Goal: Task Accomplishment & Management: Use online tool/utility

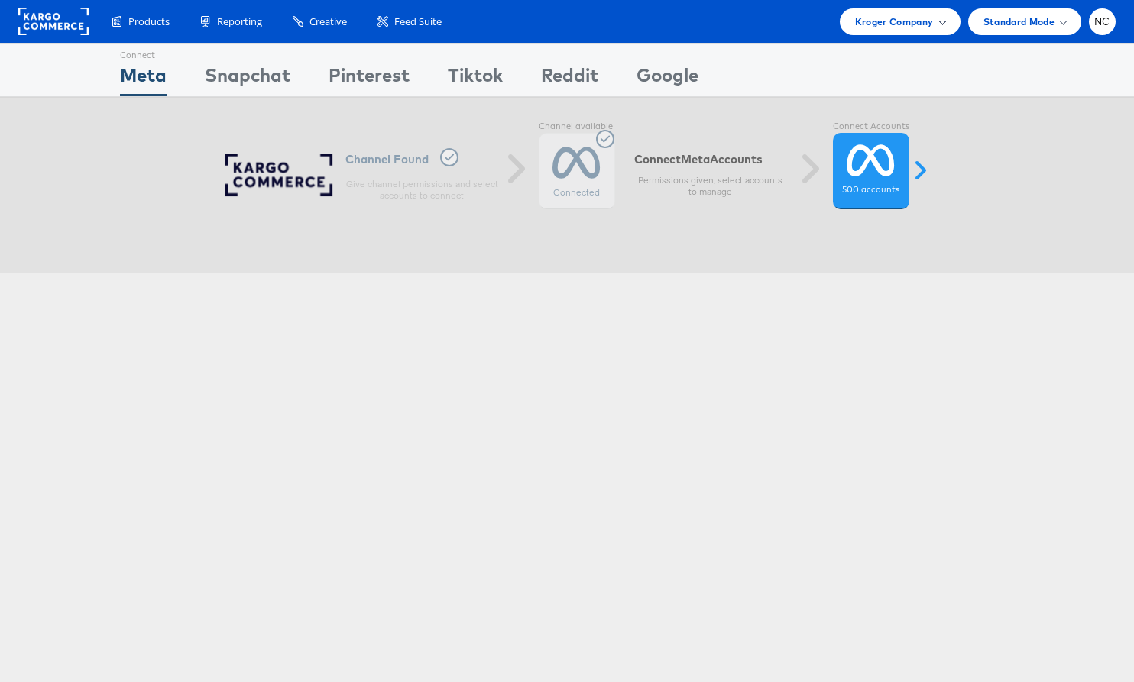
click at [889, 24] on span "Kroger Company" at bounding box center [894, 22] width 79 height 16
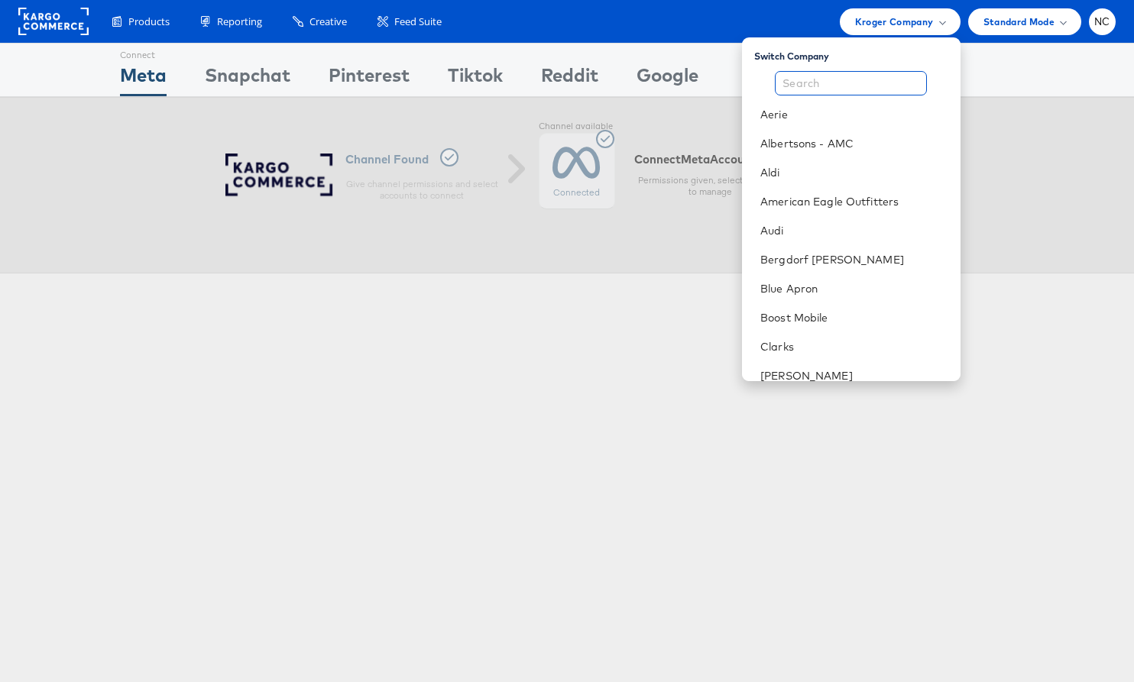
click at [850, 79] on input "text" at bounding box center [851, 83] width 152 height 24
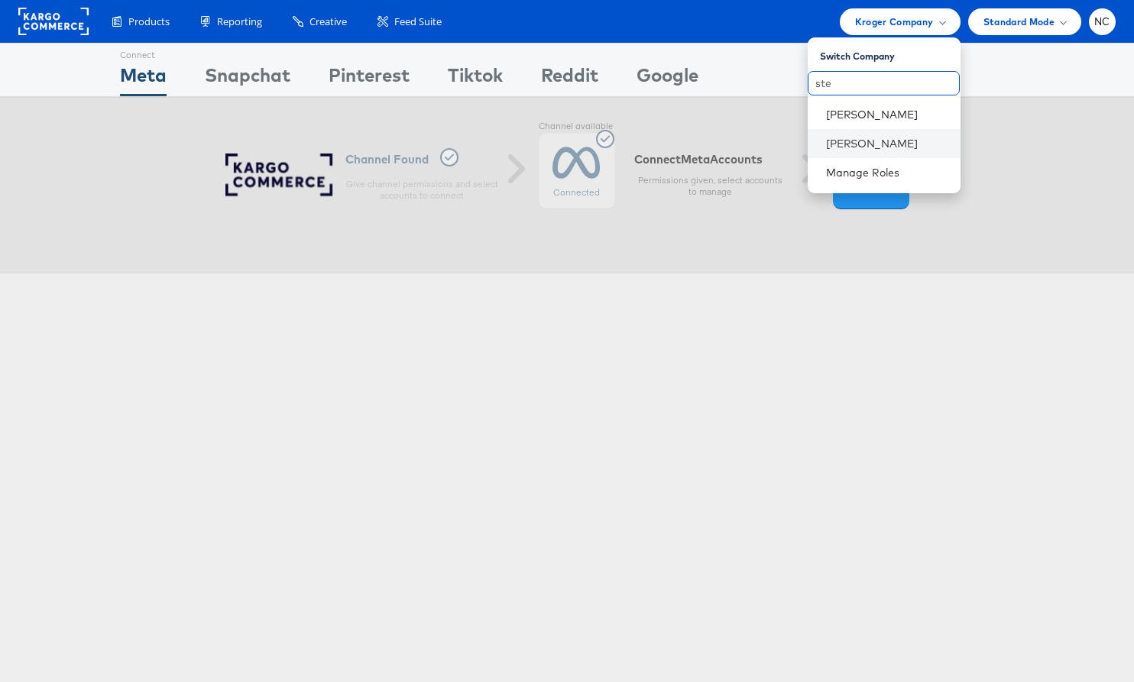
type input "ste"
click at [860, 134] on li "[PERSON_NAME]" at bounding box center [884, 143] width 153 height 29
click at [892, 137] on link "[PERSON_NAME]" at bounding box center [887, 143] width 122 height 15
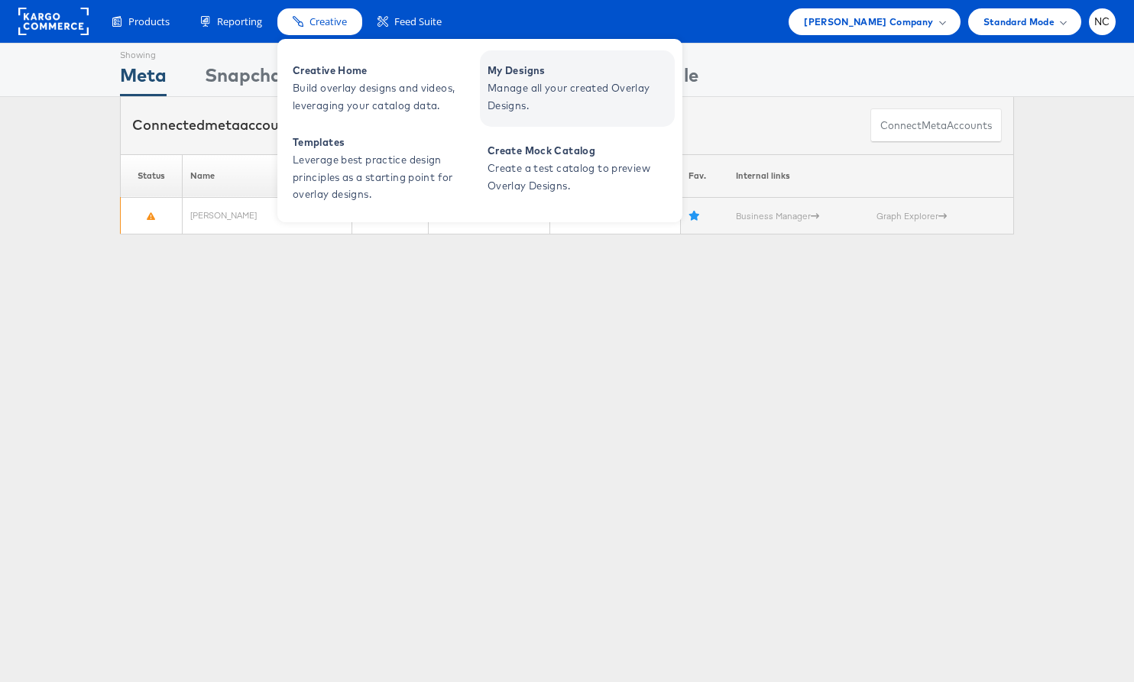
click at [552, 106] on span "Manage all your created Overlay Designs." at bounding box center [578, 96] width 183 height 35
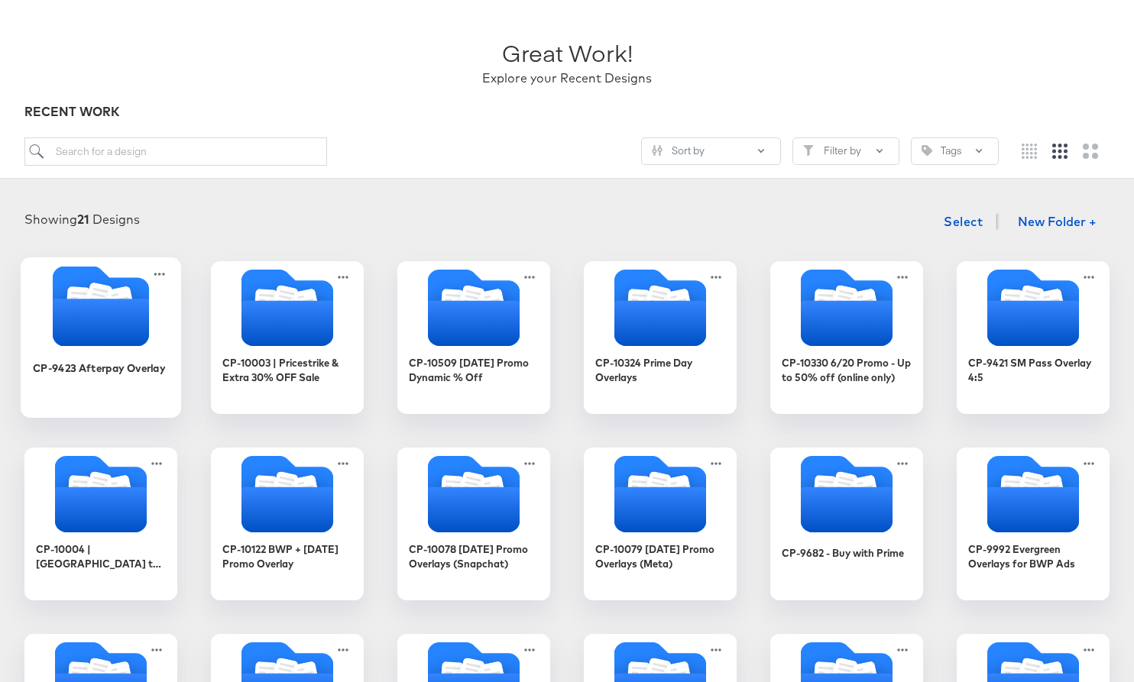
click at [72, 357] on div "CP-9423 Afterpay Overlay" at bounding box center [101, 379] width 137 height 59
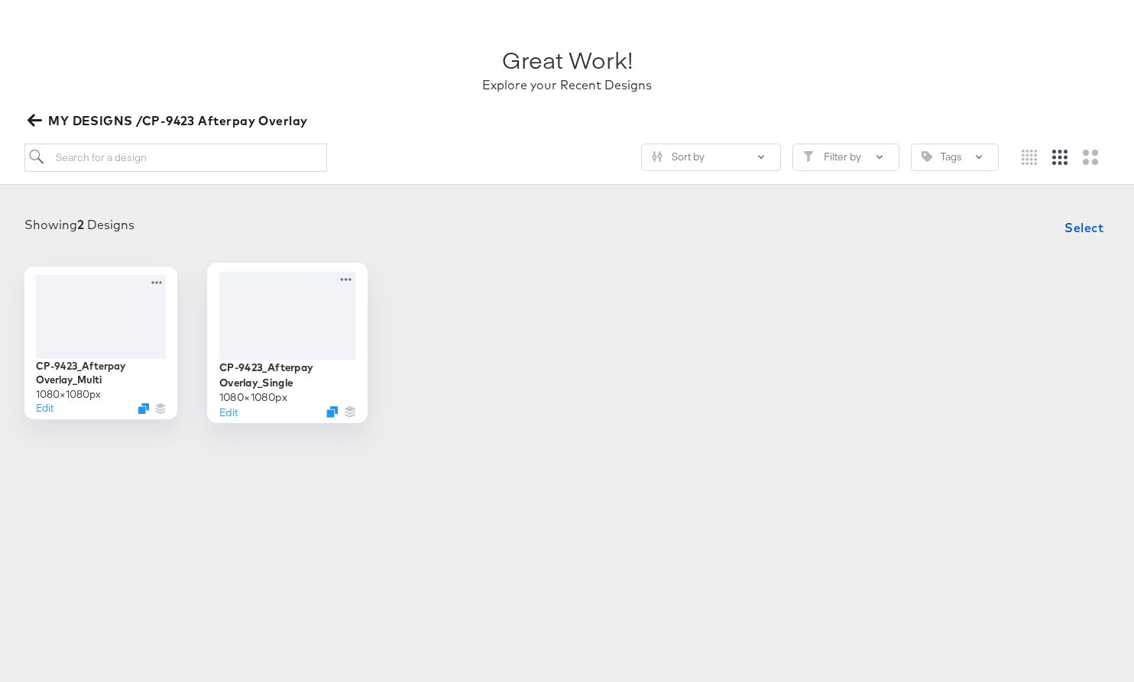
click at [289, 312] on div at bounding box center [287, 315] width 137 height 88
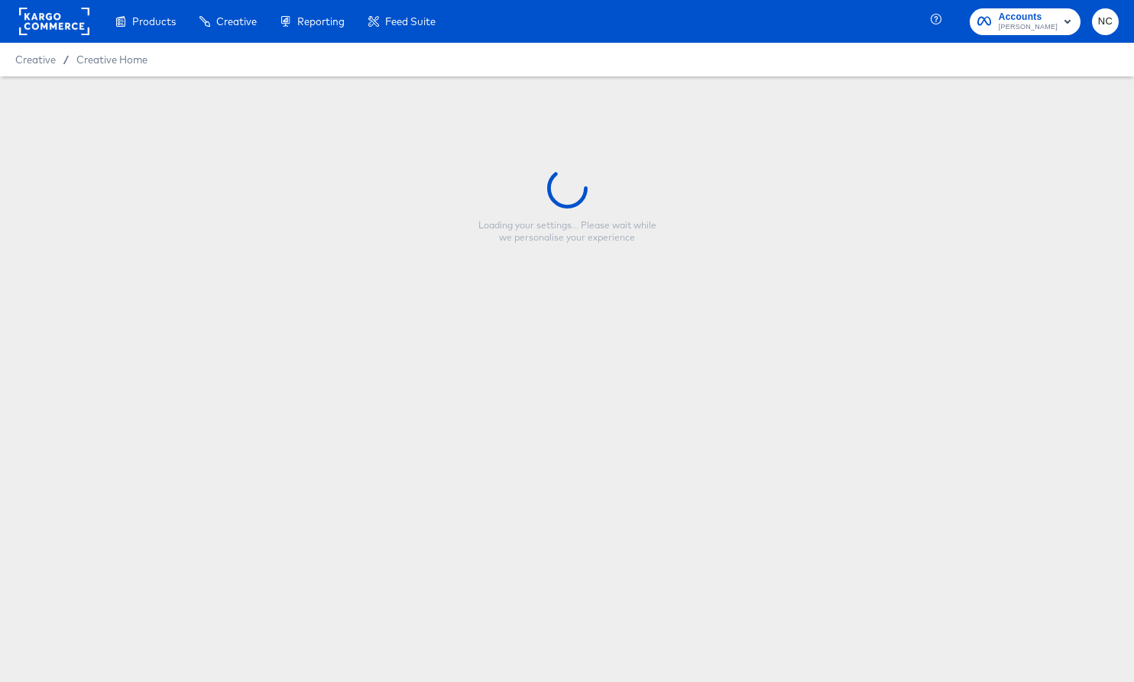
type input "CP-9423_Afterpay Overlay_Single"
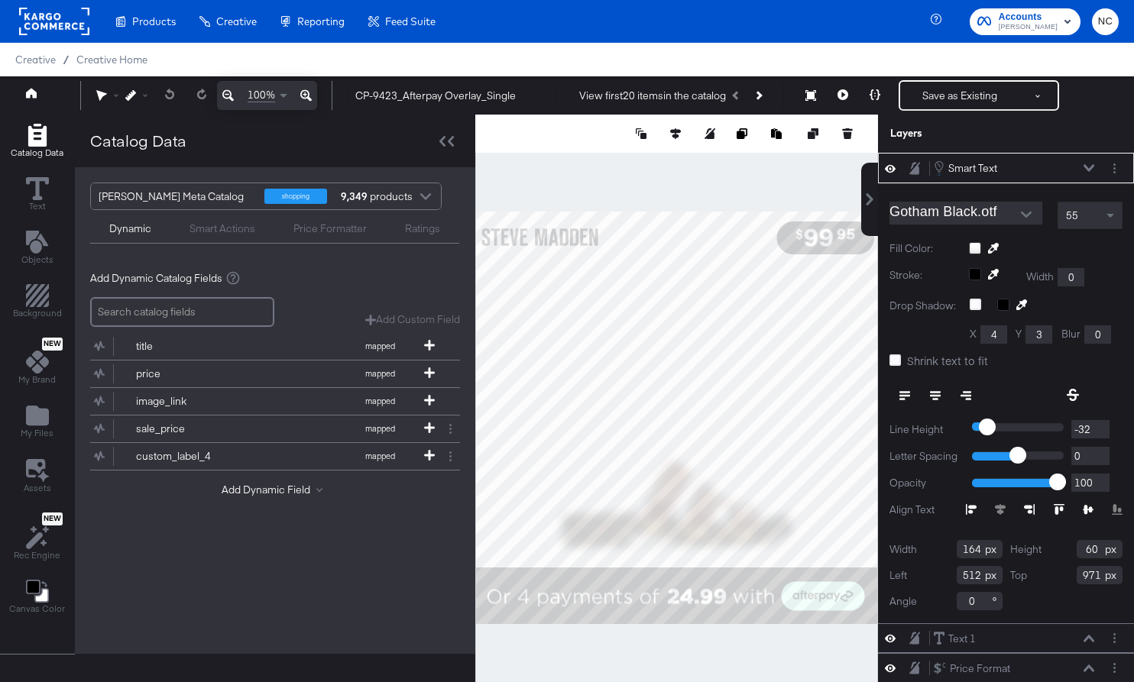
click at [1121, 160] on div at bounding box center [1114, 168] width 16 height 16
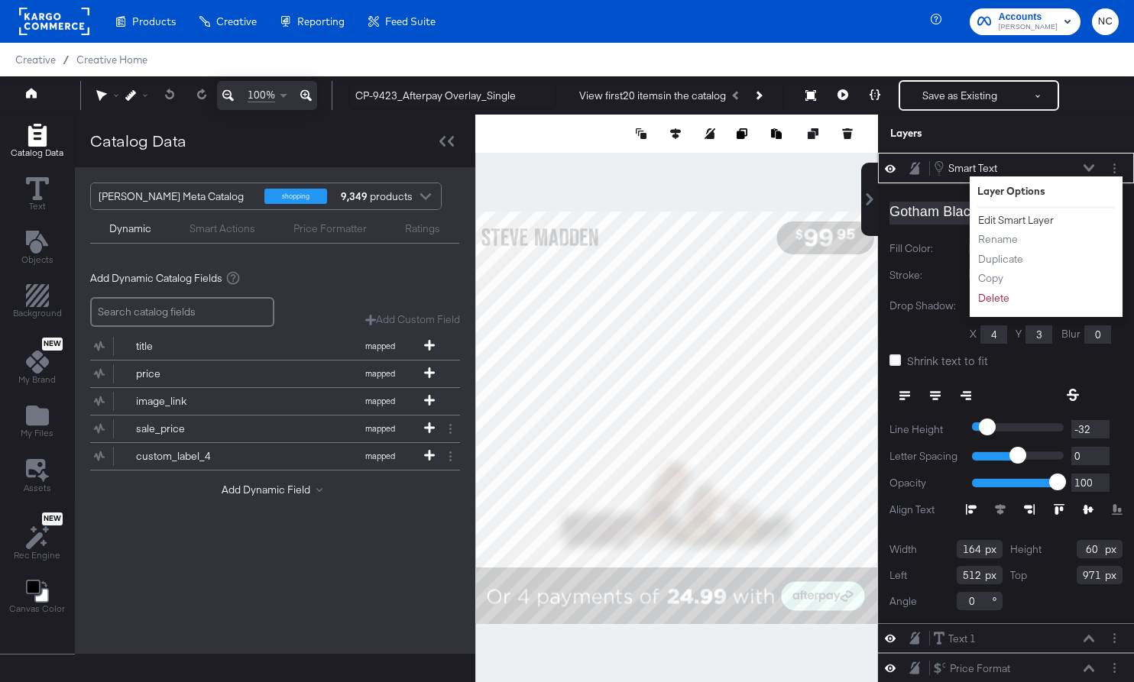
click at [1041, 215] on button "Edit Smart Layer" at bounding box center [1015, 220] width 77 height 16
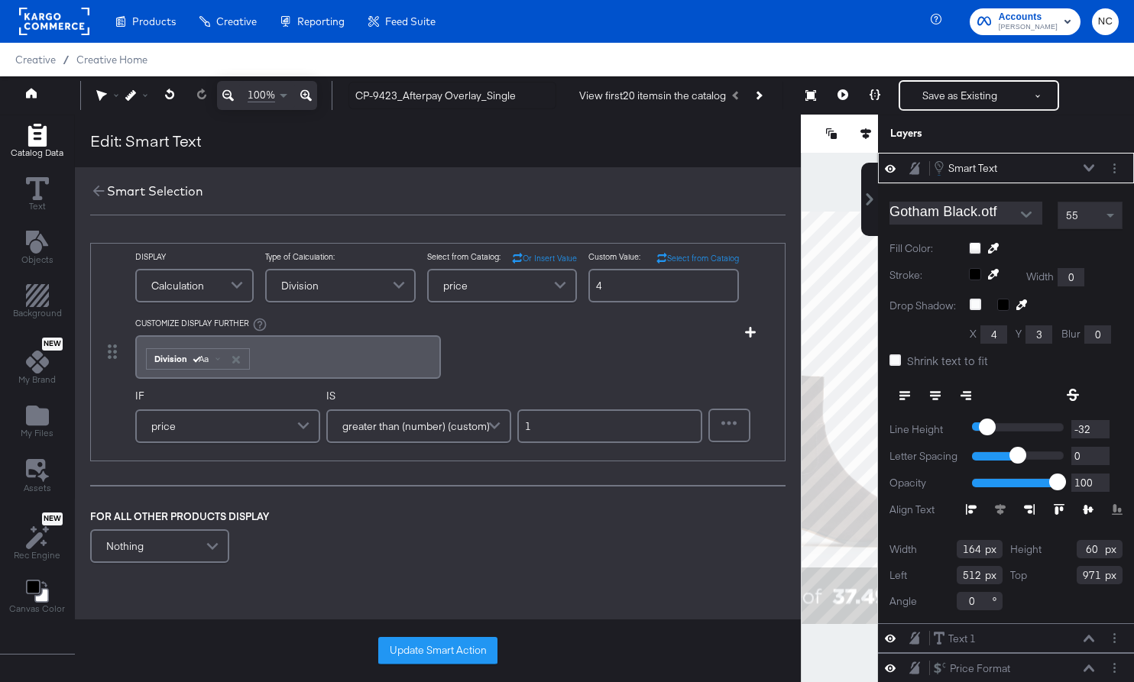
click at [141, 360] on div "﻿ ﻿ Division Aa ﻿" at bounding box center [288, 357] width 306 height 44
click at [418, 644] on button "Update Smart Action" at bounding box center [437, 651] width 119 height 28
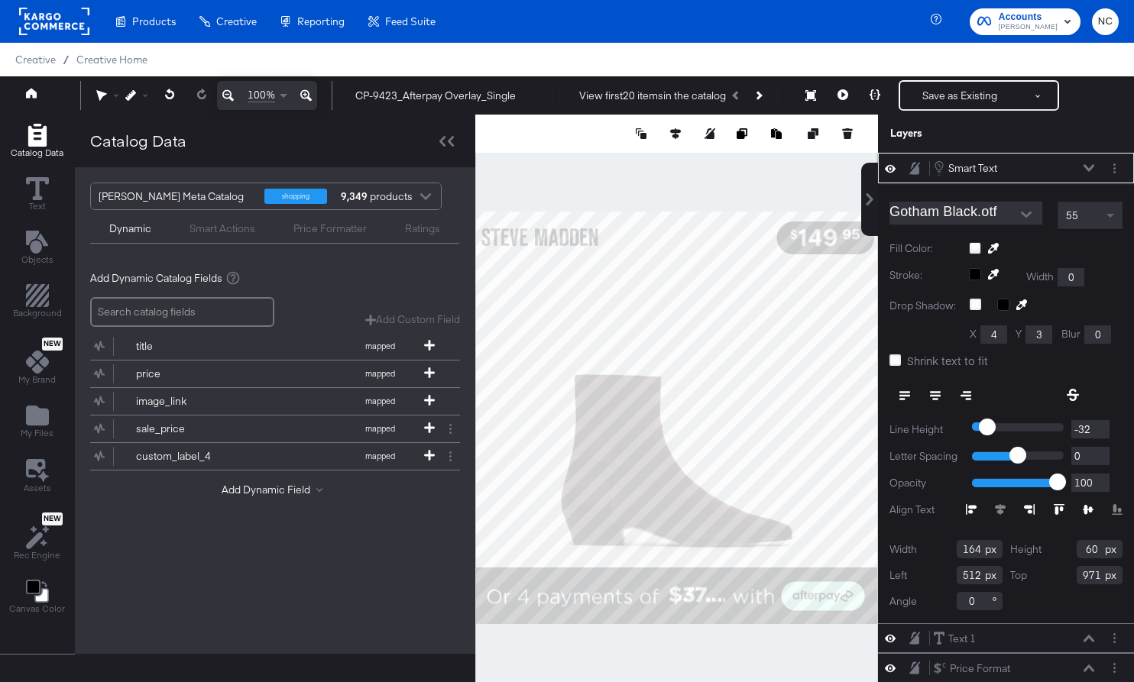
click at [1108, 212] on span at bounding box center [1111, 215] width 19 height 26
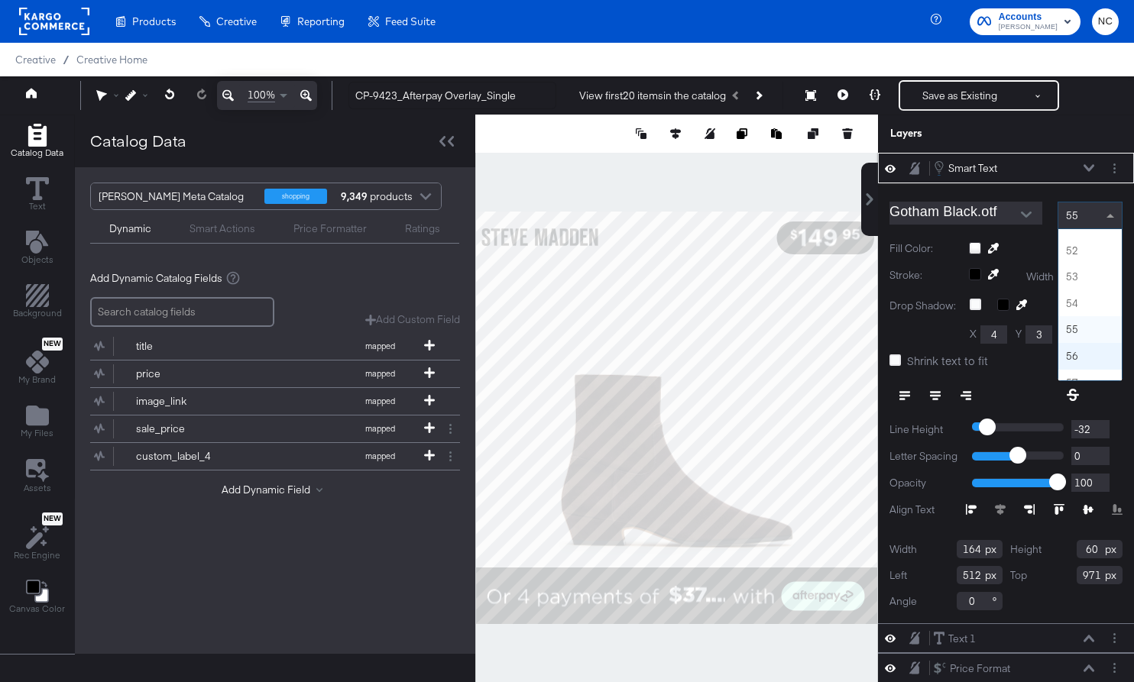
scroll to position [1316, 0]
click at [893, 361] on icon at bounding box center [894, 359] width 11 height 11
click at [0, 0] on input "Shrink text to fit" at bounding box center [0, 0] width 0 height 0
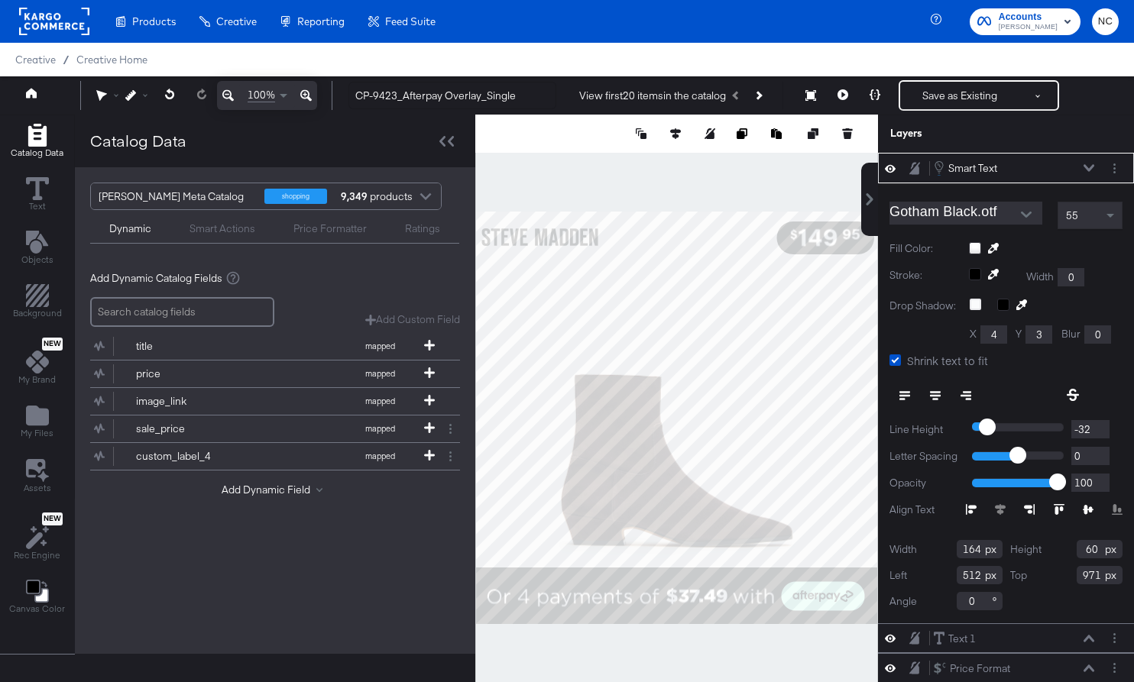
click at [818, 636] on div at bounding box center [676, 418] width 403 height 607
click at [728, 643] on div at bounding box center [676, 418] width 403 height 607
type input "976"
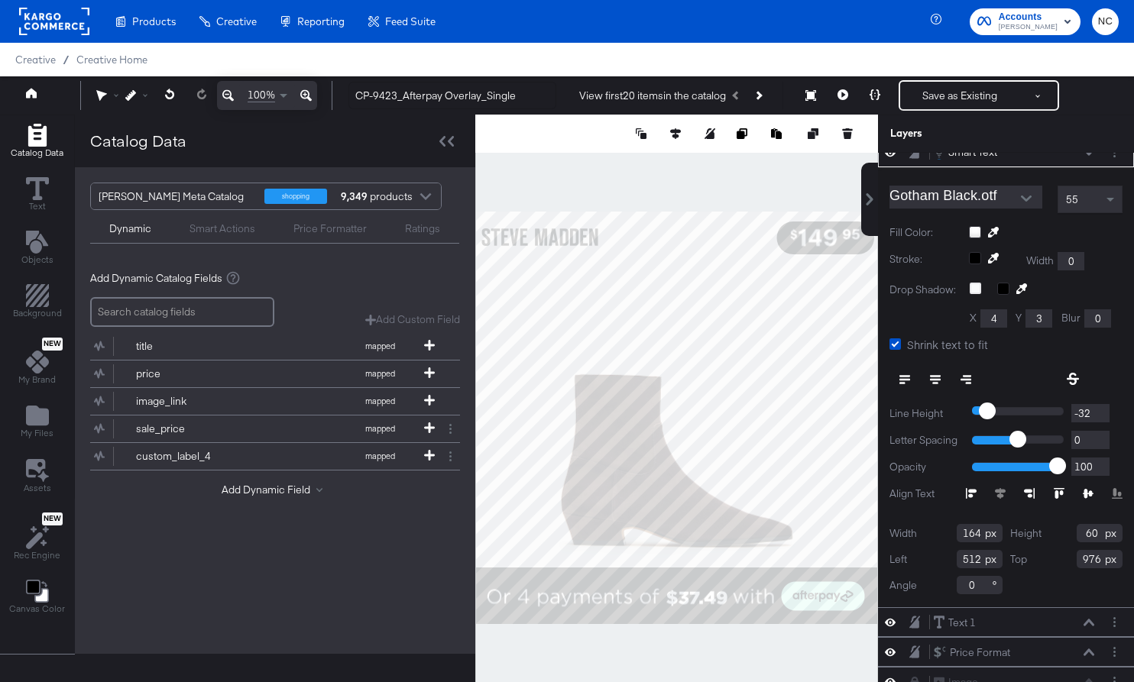
scroll to position [18, 0]
click at [790, 662] on div at bounding box center [676, 418] width 403 height 607
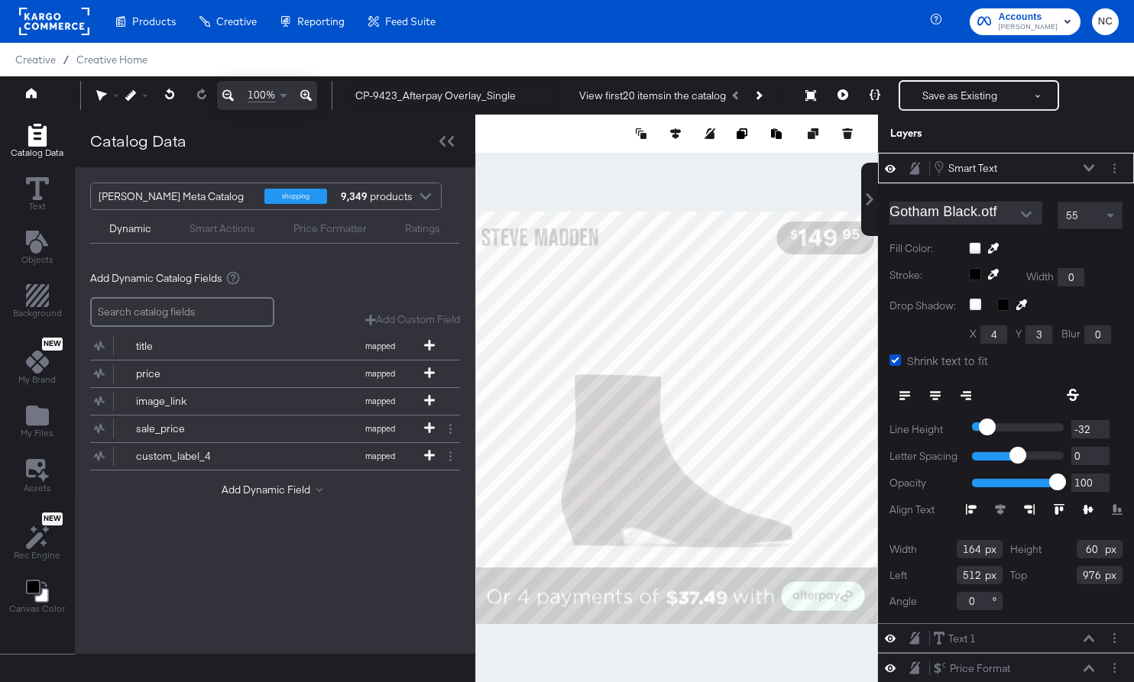
type input "511"
click at [791, 671] on div at bounding box center [676, 418] width 403 height 607
type input "975"
click at [966, 93] on button "Save as Existing" at bounding box center [959, 96] width 119 height 28
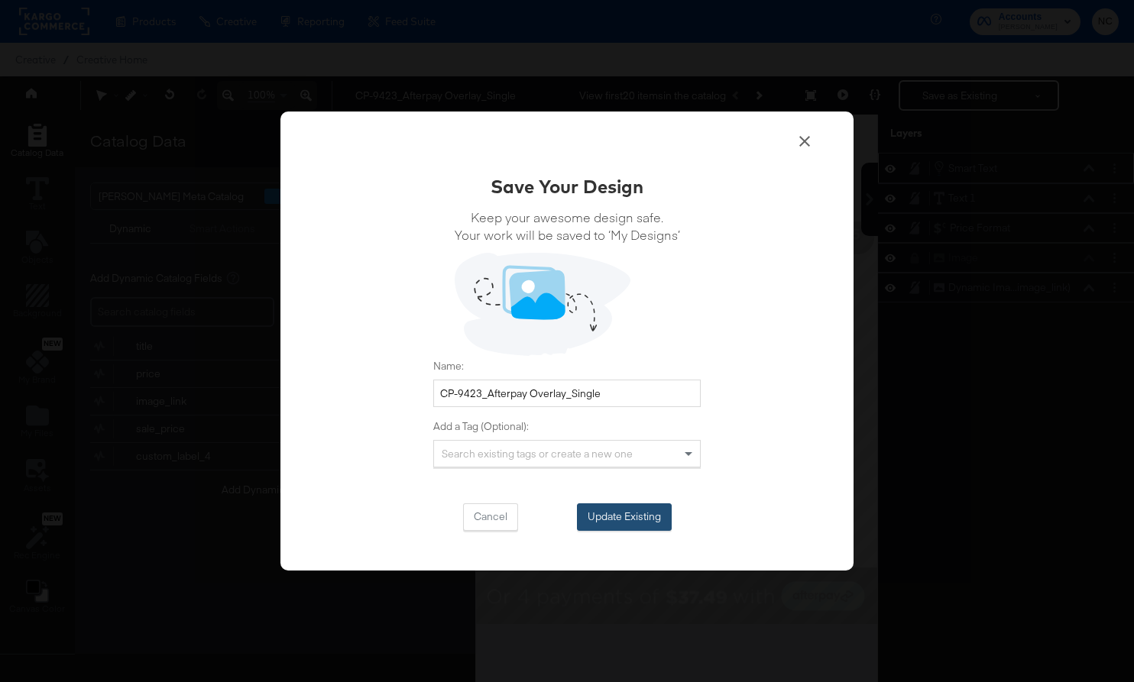
click at [646, 516] on button "Update Existing" at bounding box center [624, 517] width 95 height 28
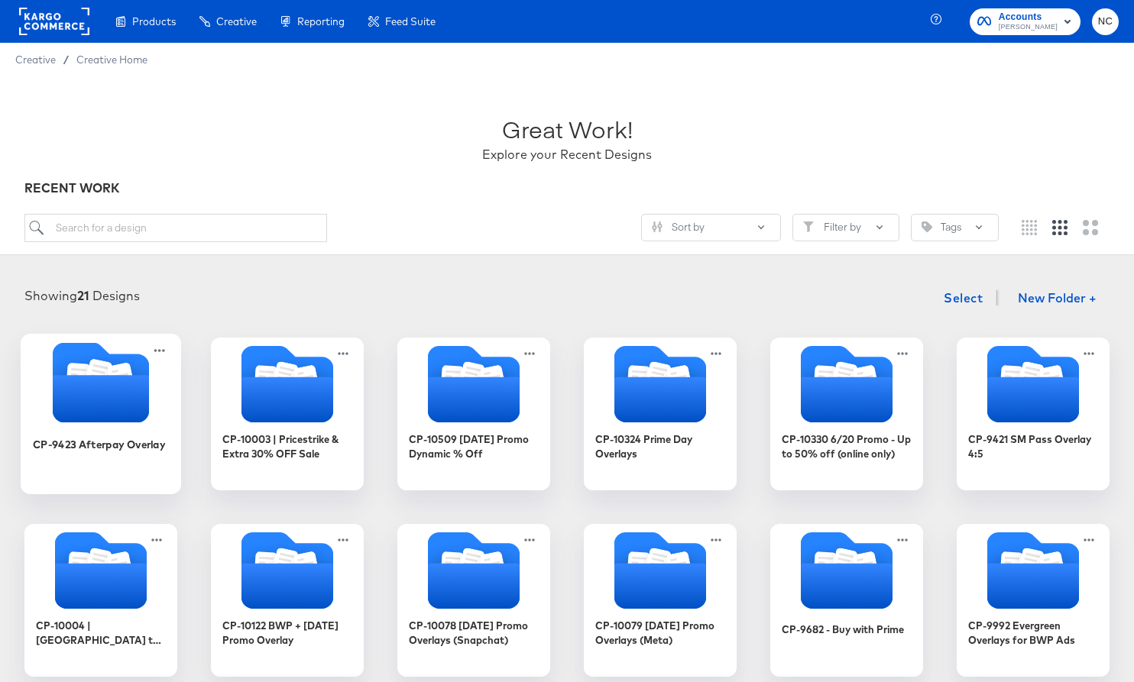
click at [126, 403] on icon "Folder" at bounding box center [101, 398] width 96 height 47
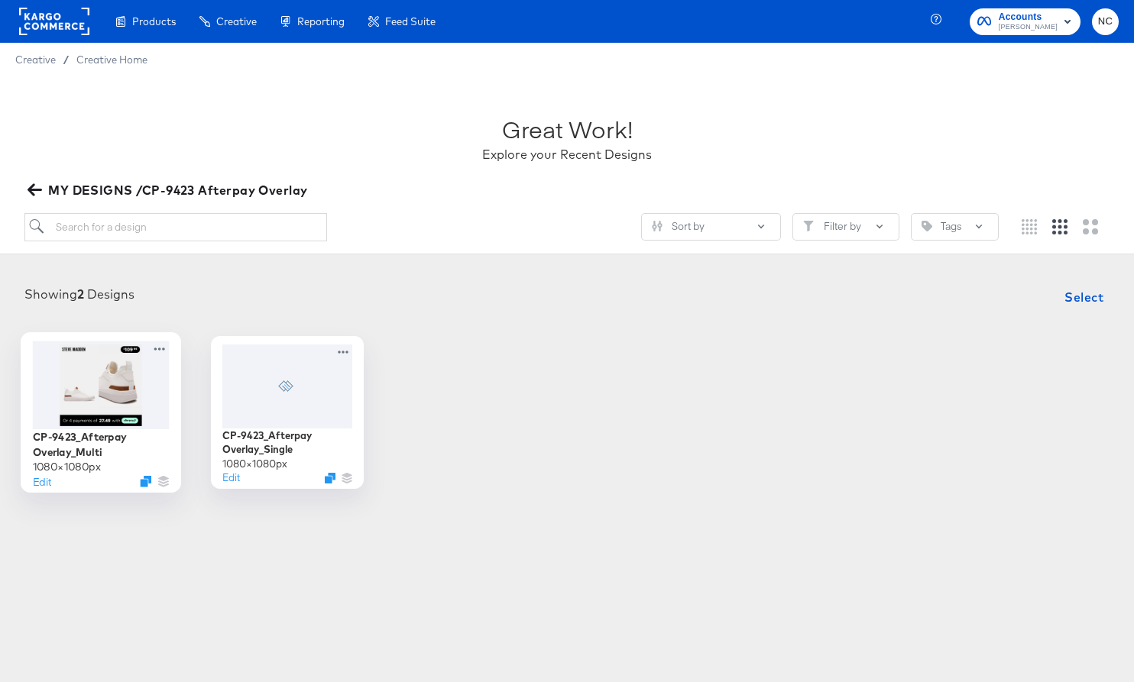
click at [131, 400] on div at bounding box center [101, 385] width 137 height 88
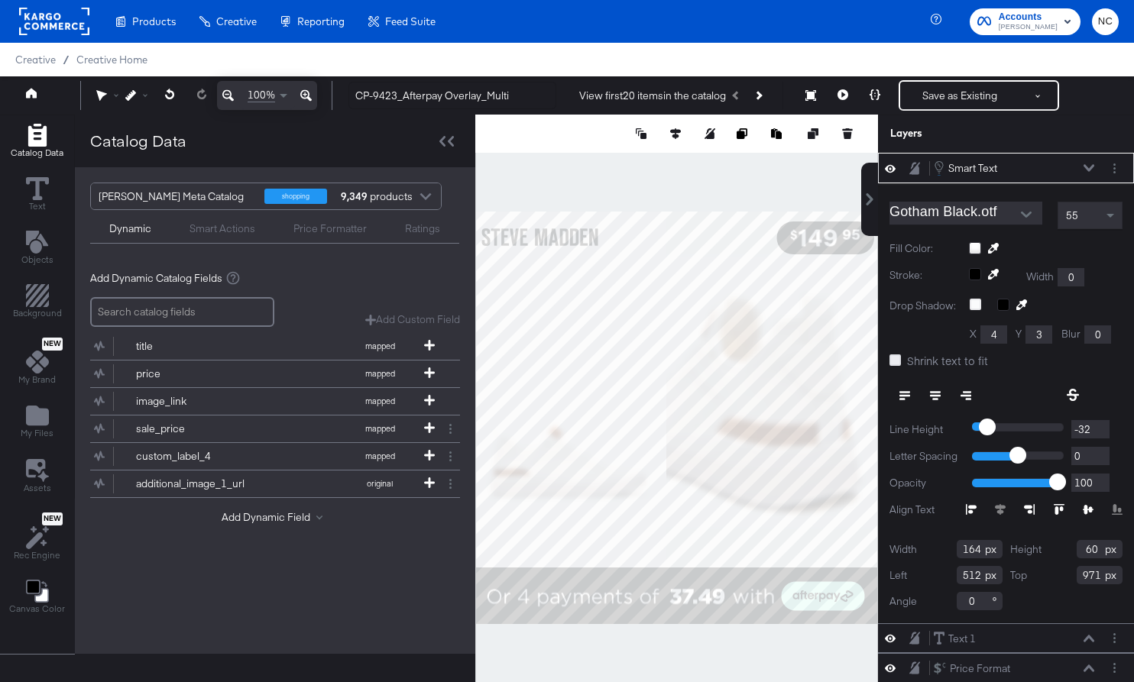
click at [896, 358] on icon at bounding box center [894, 359] width 11 height 11
click at [0, 0] on input "Shrink text to fit" at bounding box center [0, 0] width 0 height 0
click at [1118, 160] on div at bounding box center [1114, 168] width 16 height 16
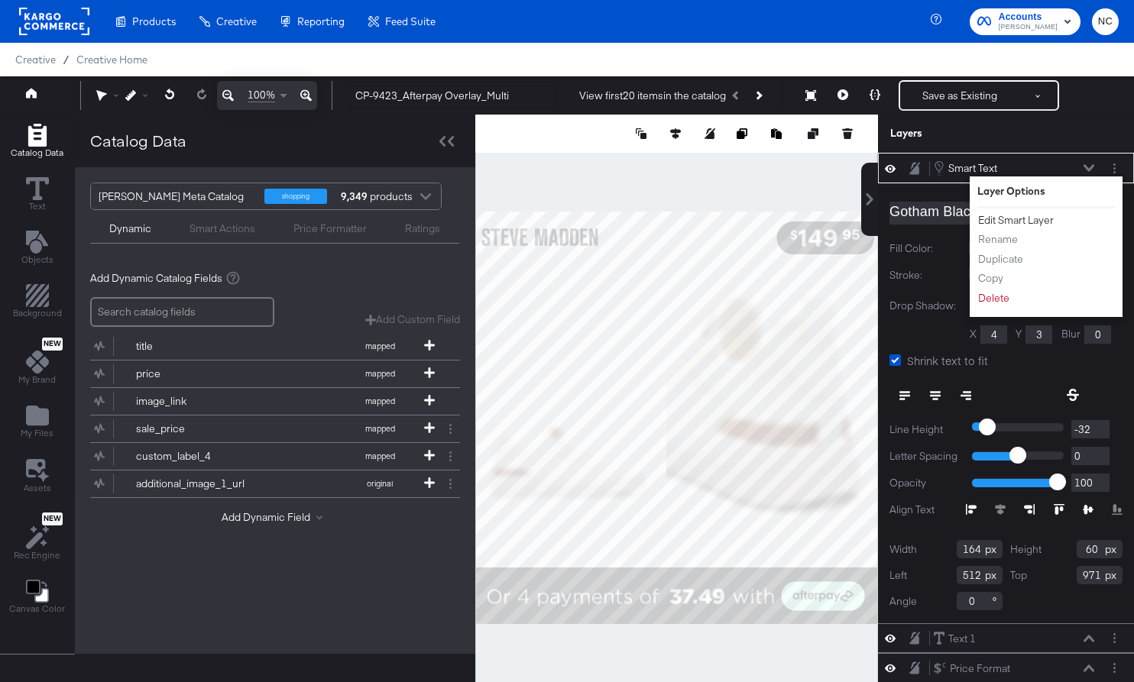
click at [1031, 224] on button "Edit Smart Layer" at bounding box center [1015, 220] width 77 height 16
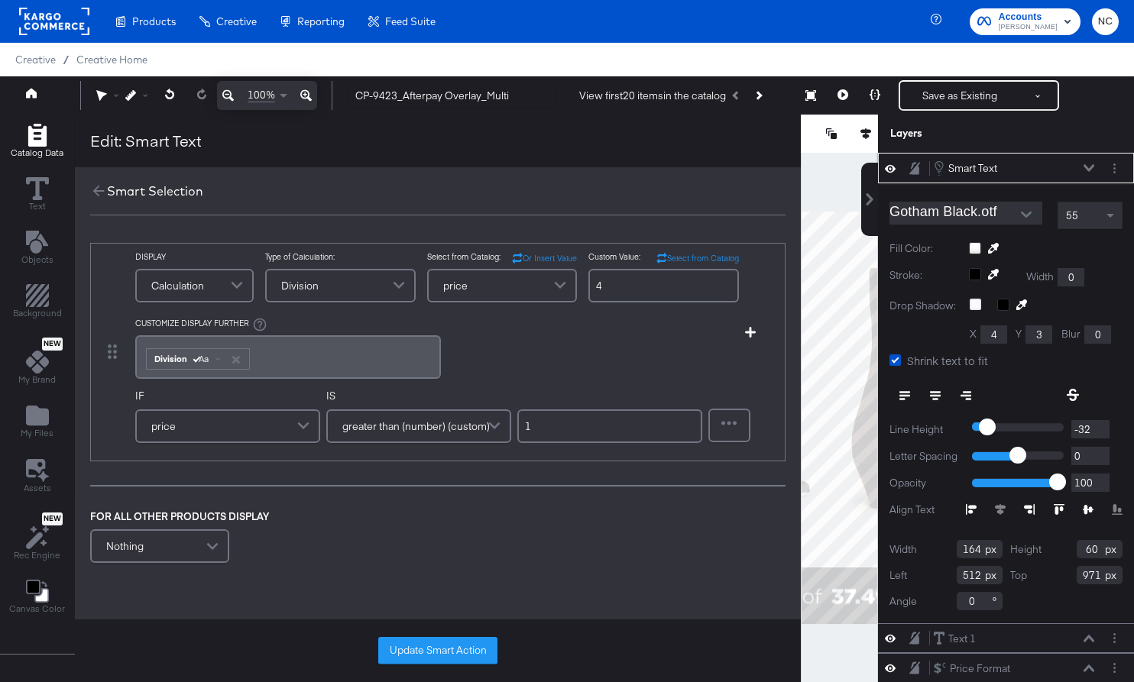
click at [144, 361] on span "Division Aa" at bounding box center [197, 357] width 107 height 25
click at [144, 367] on span "Division Aa" at bounding box center [197, 357] width 107 height 25
click at [141, 358] on div "﻿ ﻿ Division Aa ﻿" at bounding box center [288, 357] width 306 height 44
click at [410, 642] on button "Update Smart Action" at bounding box center [437, 651] width 119 height 28
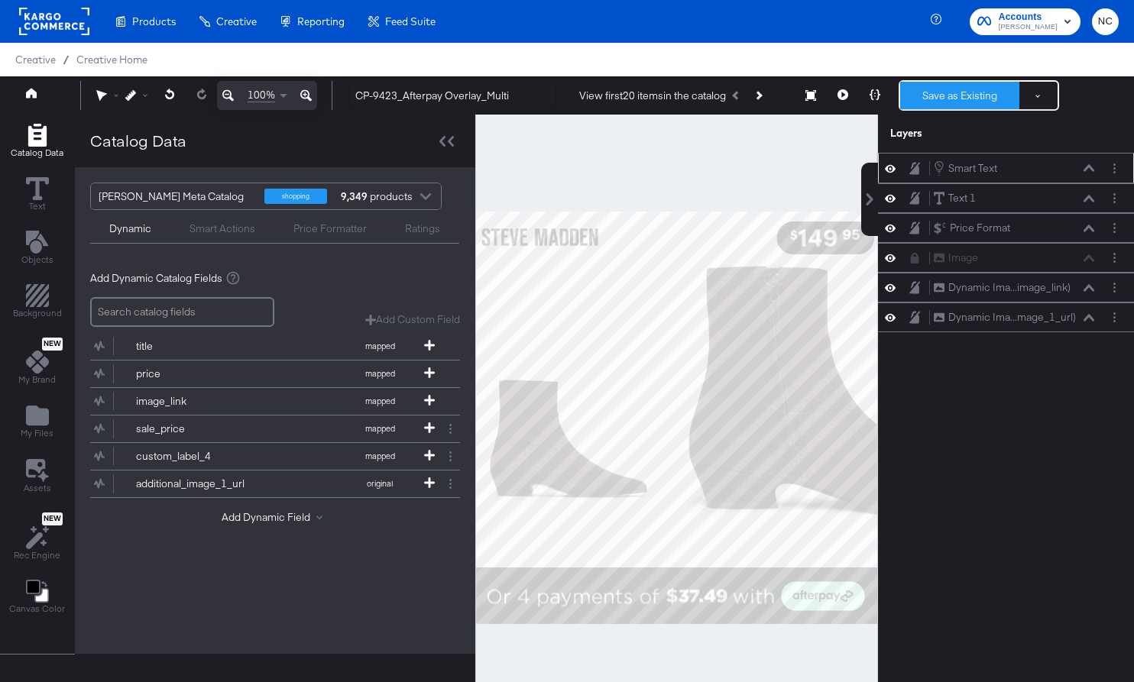
click at [909, 86] on button "Save as Existing" at bounding box center [959, 96] width 119 height 28
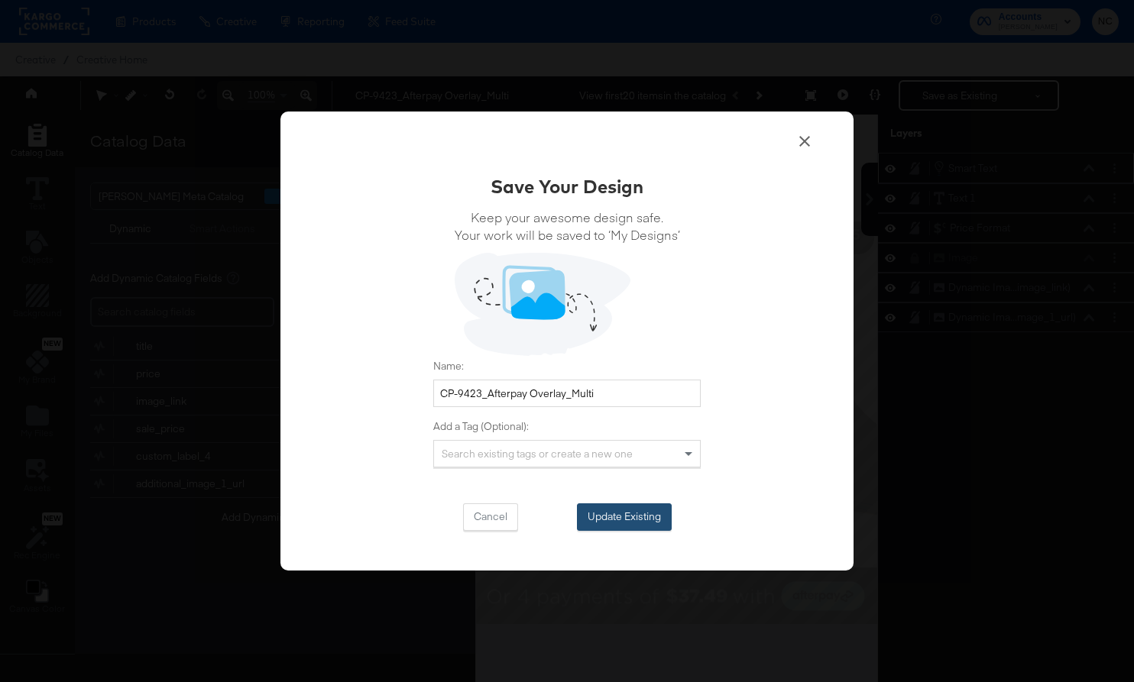
click at [649, 517] on button "Update Existing" at bounding box center [624, 517] width 95 height 28
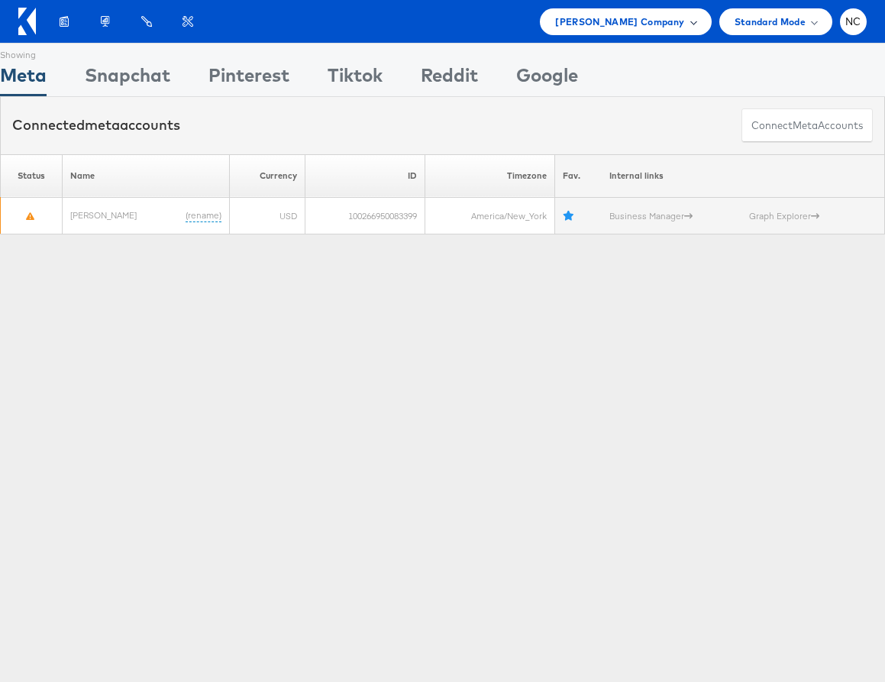
click at [659, 18] on span "Steve Madden Company" at bounding box center [619, 22] width 129 height 16
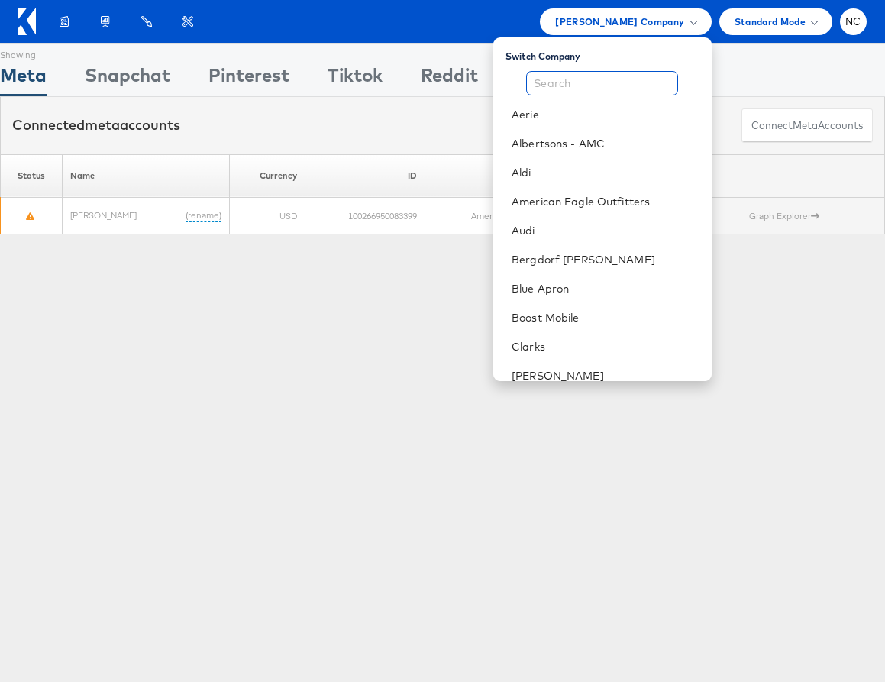
click at [617, 86] on input "text" at bounding box center [602, 83] width 152 height 24
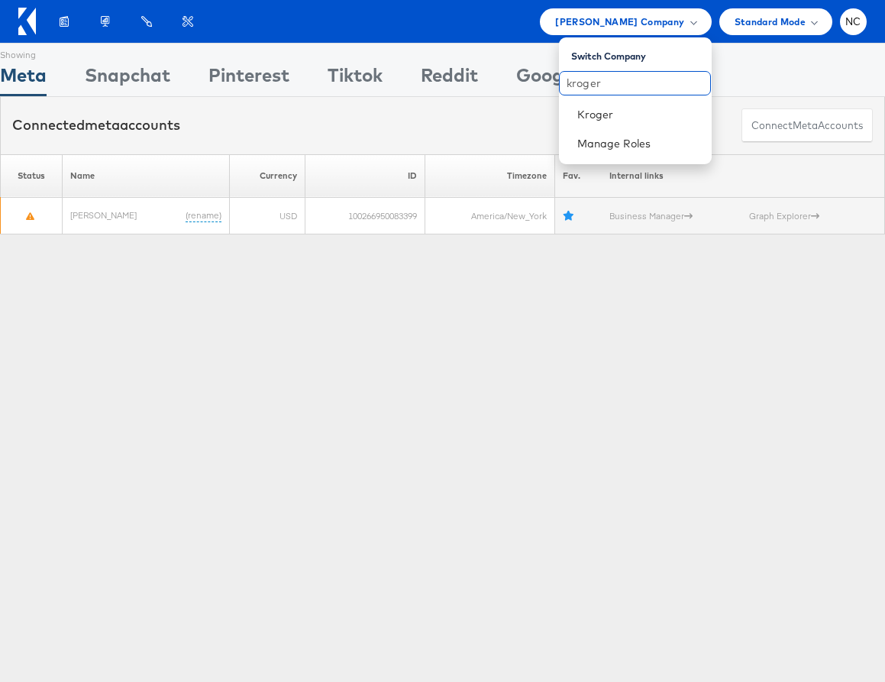
type input "kroger"
click at [607, 115] on link "Kroger" at bounding box center [639, 114] width 122 height 15
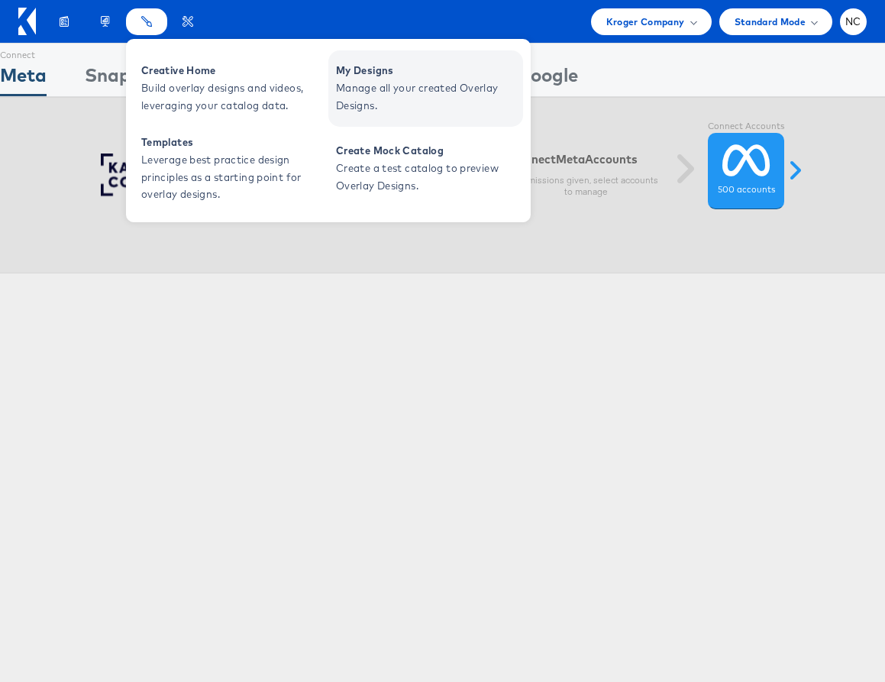
click at [364, 72] on span "My Designs" at bounding box center [427, 71] width 183 height 18
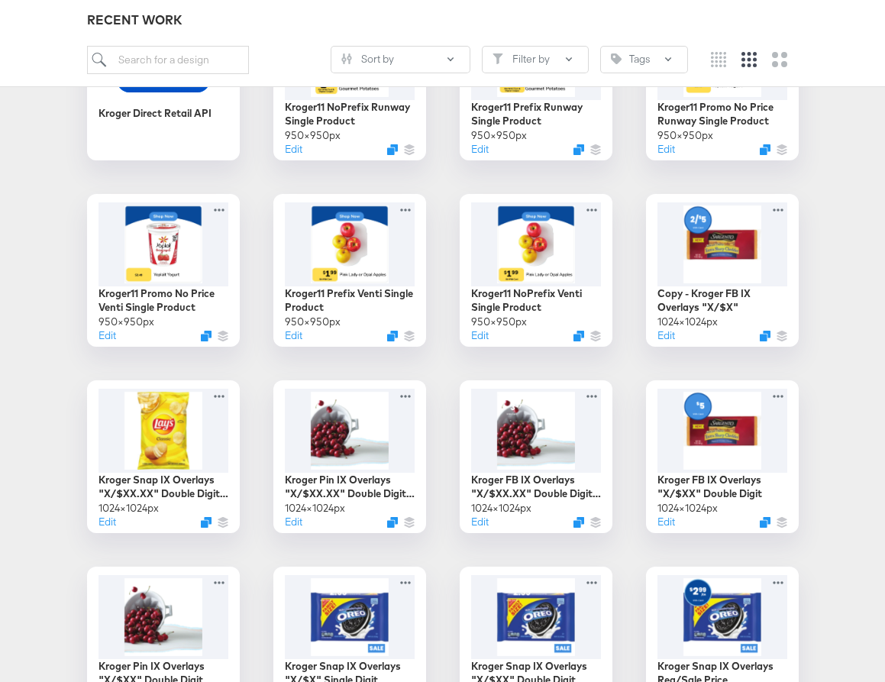
scroll to position [86, 0]
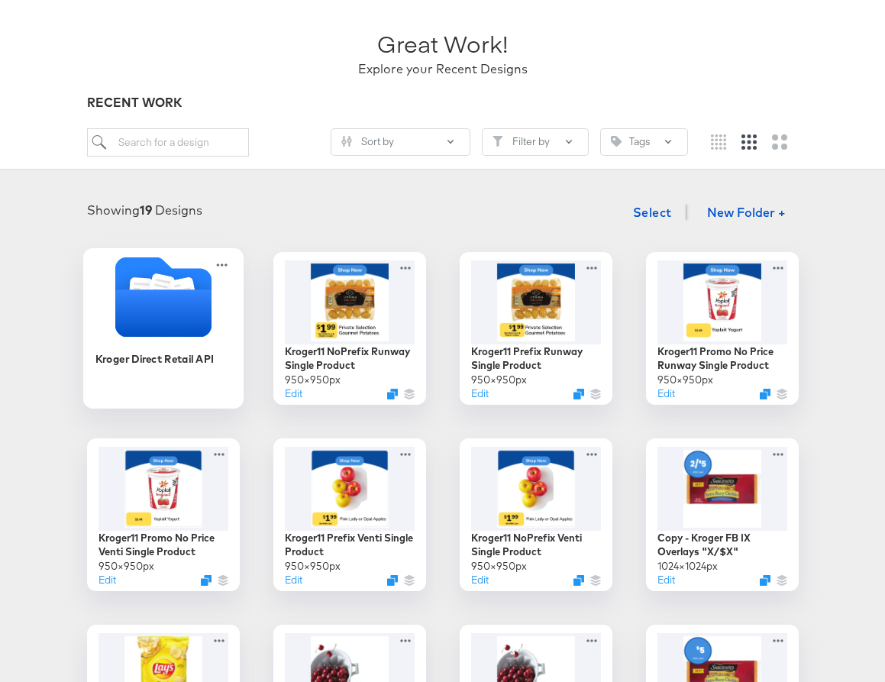
click at [158, 291] on icon "Folder" at bounding box center [163, 313] width 96 height 47
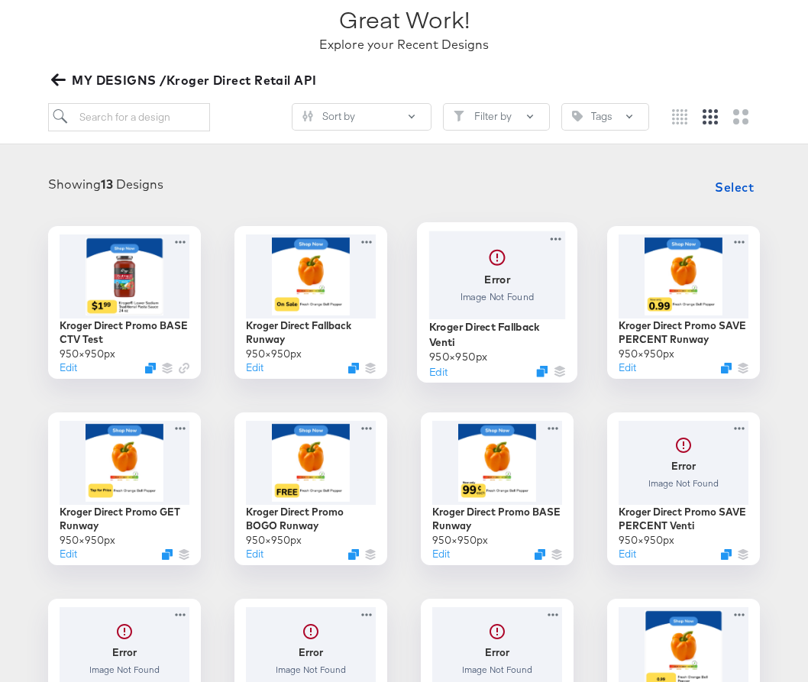
scroll to position [118, 0]
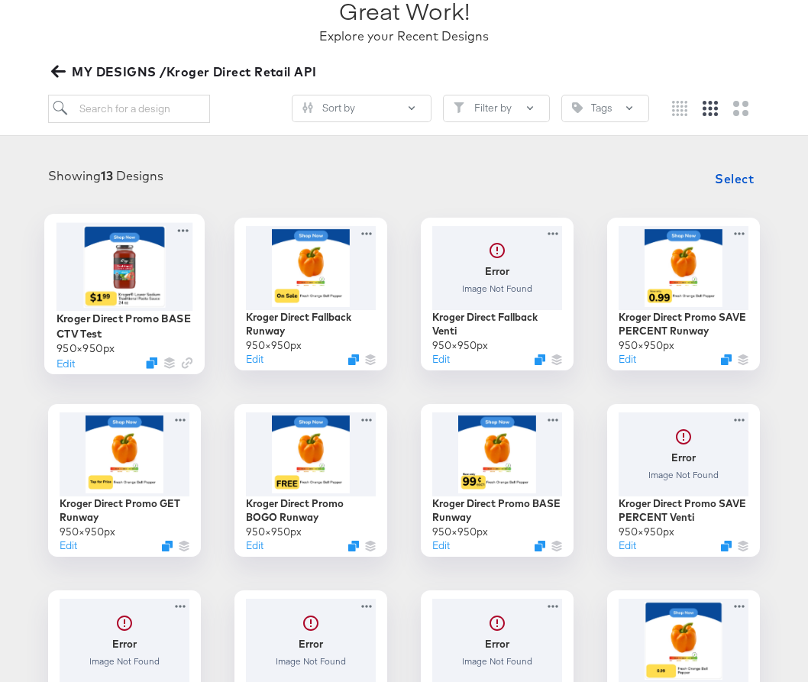
click at [135, 262] on div at bounding box center [125, 266] width 137 height 88
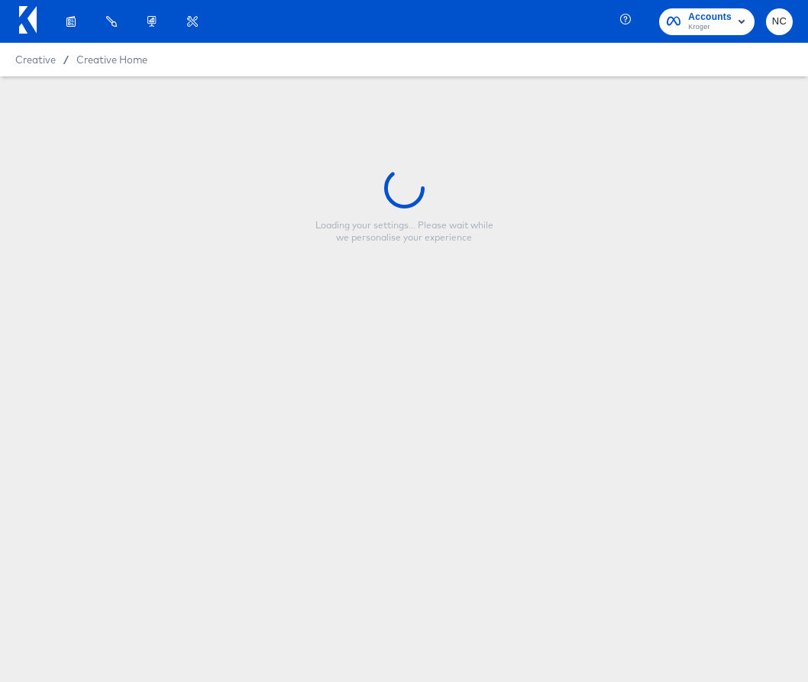
type input "Kroger Direct Promo BASE CTV Test"
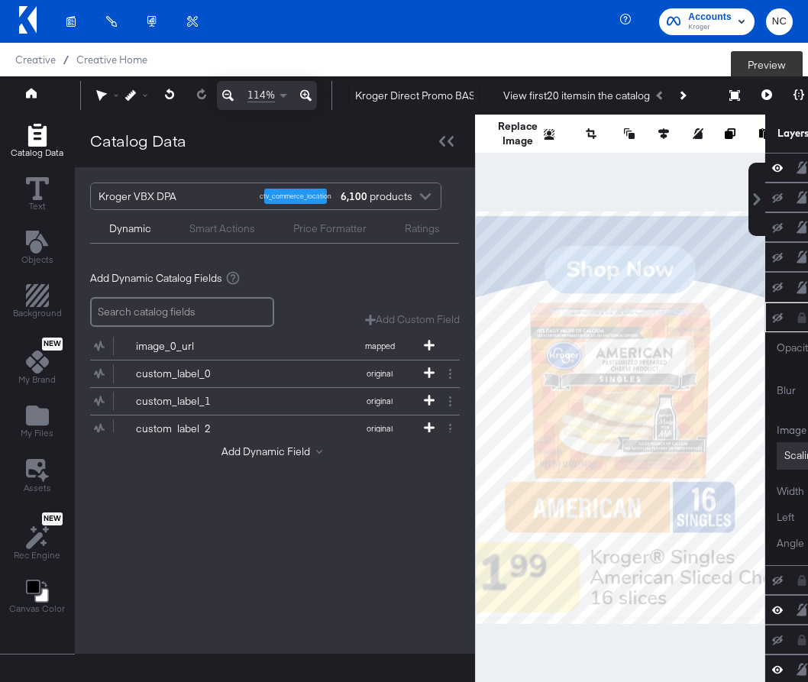
click at [767, 102] on button at bounding box center [767, 95] width 32 height 31
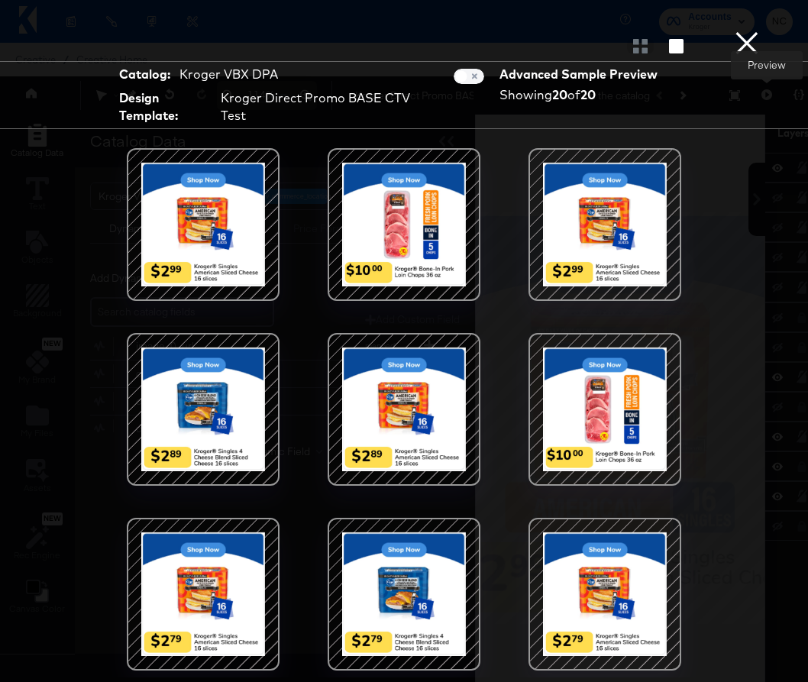
click at [209, 221] on div at bounding box center [203, 225] width 130 height 130
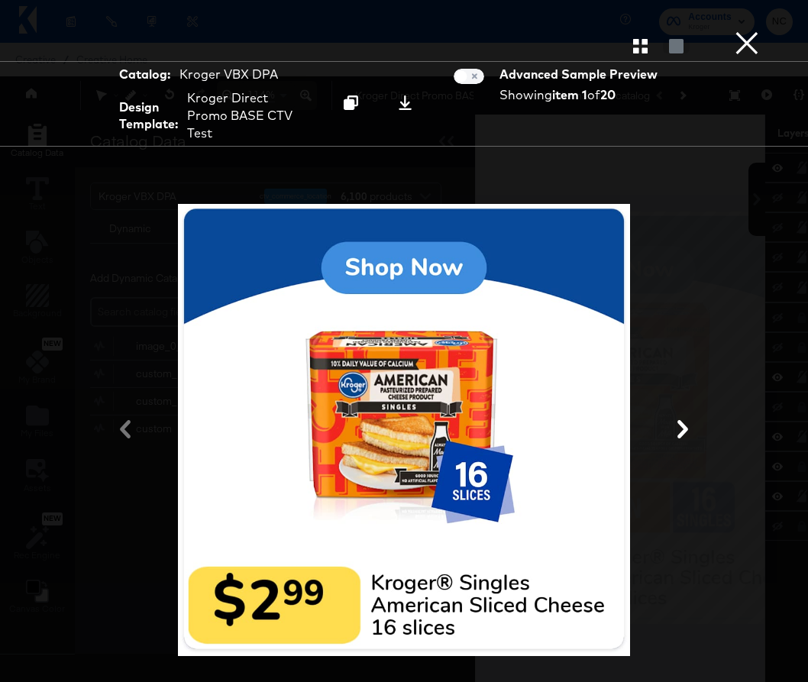
scroll to position [39, 0]
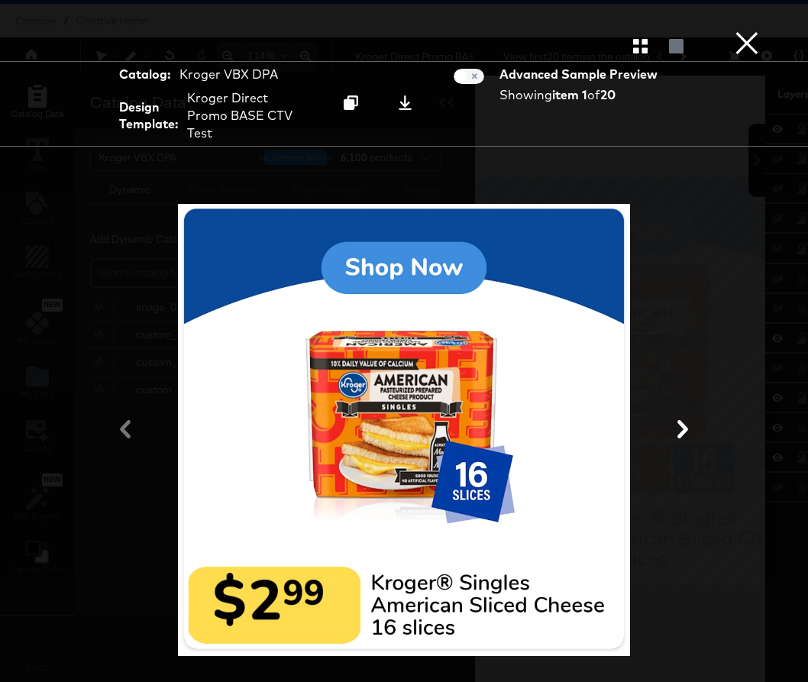
click at [725, 207] on div at bounding box center [404, 430] width 656 height 529
click at [747, 31] on button "×" at bounding box center [747, 15] width 31 height 31
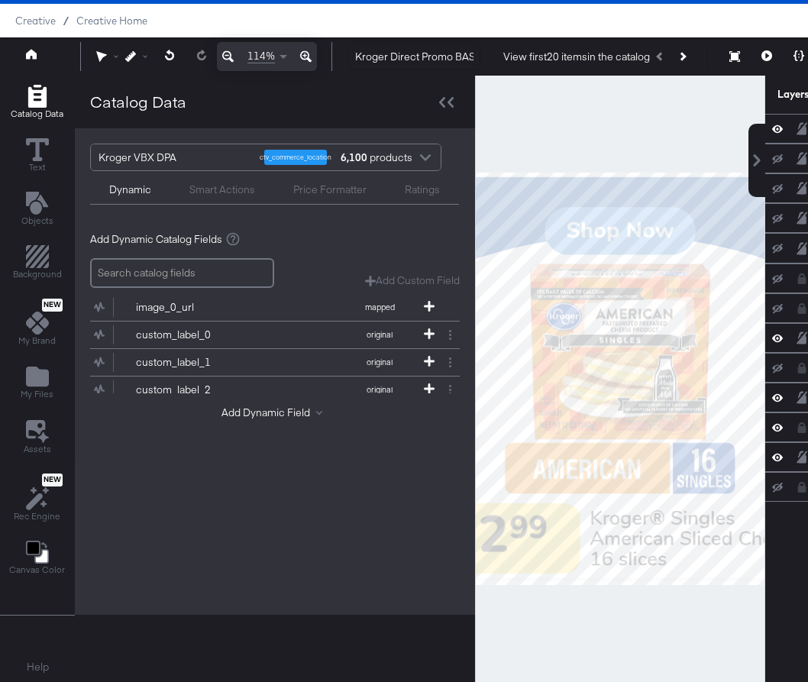
click at [442, 117] on div "Catalog Data" at bounding box center [275, 102] width 400 height 53
click at [447, 98] on icon at bounding box center [446, 102] width 15 height 11
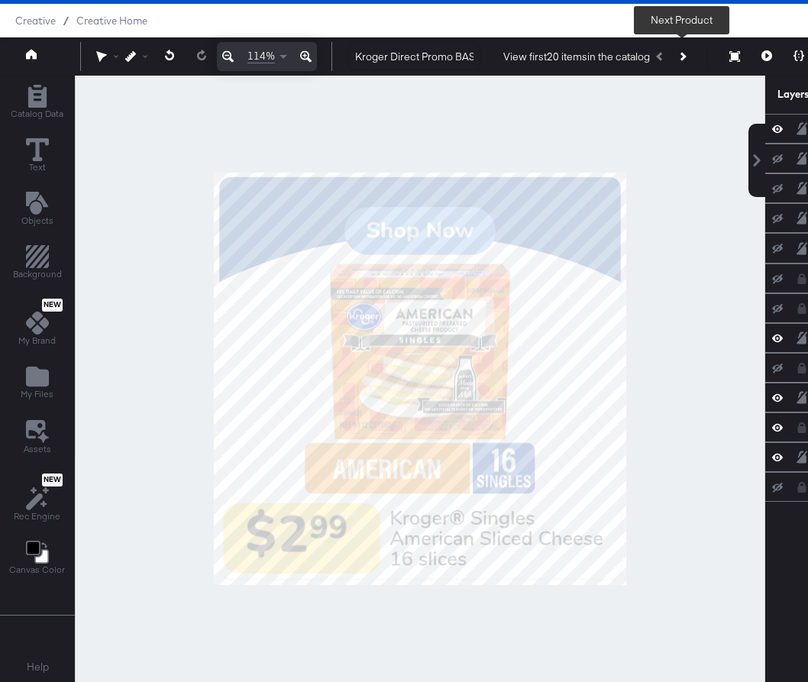
click at [681, 53] on button "Next Product" at bounding box center [682, 57] width 21 height 28
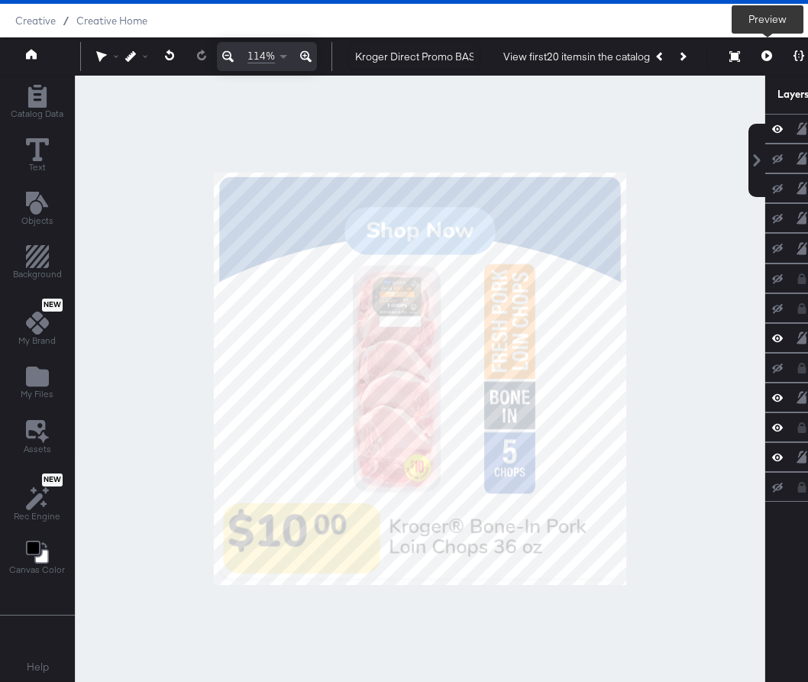
click at [772, 56] on button at bounding box center [767, 56] width 32 height 31
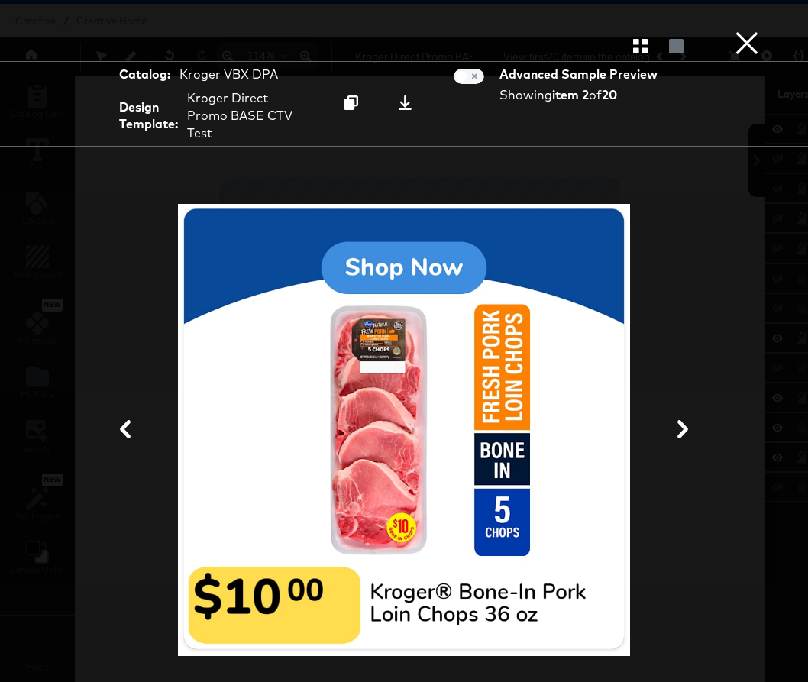
click at [747, 31] on button "×" at bounding box center [747, 15] width 31 height 31
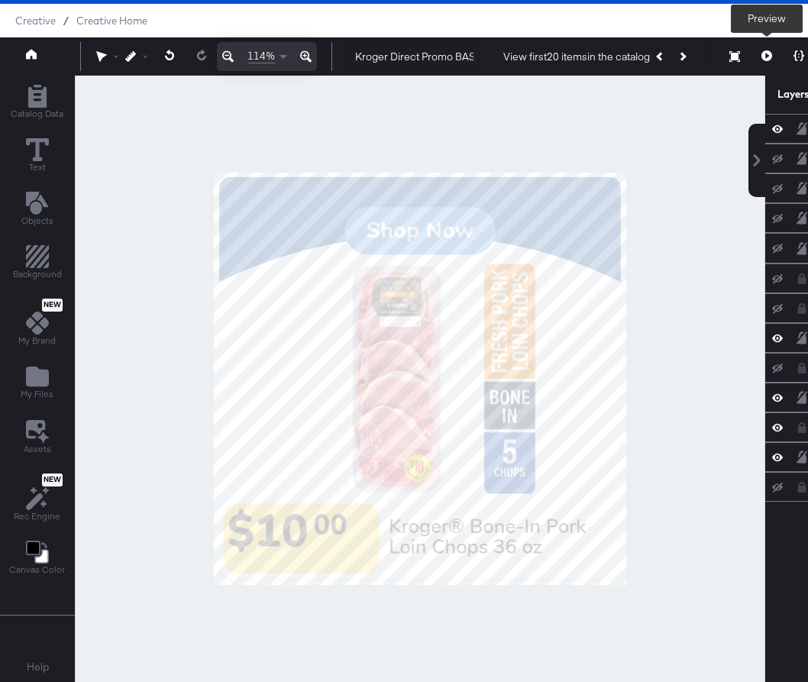
click at [772, 53] on icon at bounding box center [767, 55] width 11 height 11
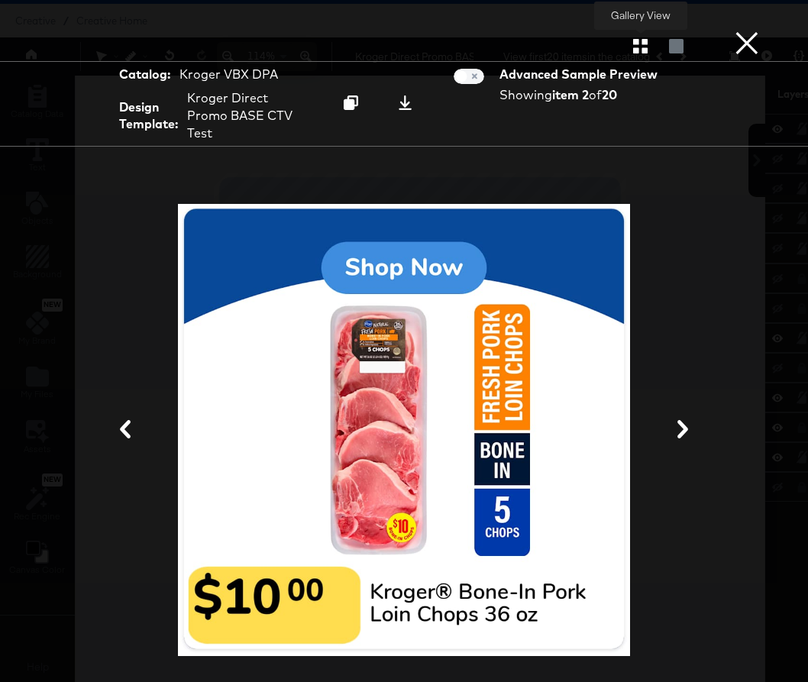
click at [627, 51] on button "button" at bounding box center [640, 46] width 27 height 15
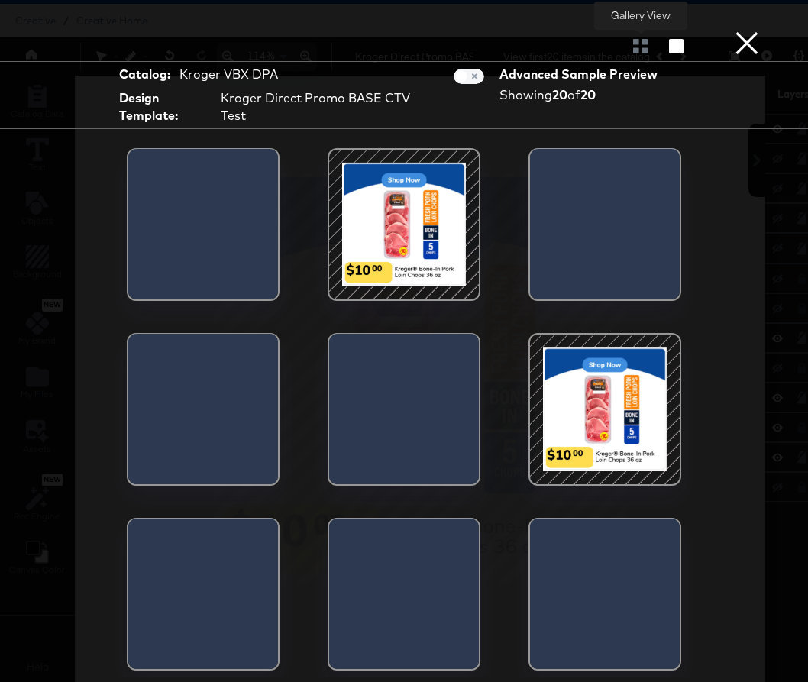
click at [643, 47] on div at bounding box center [640, 45] width 27 height 15
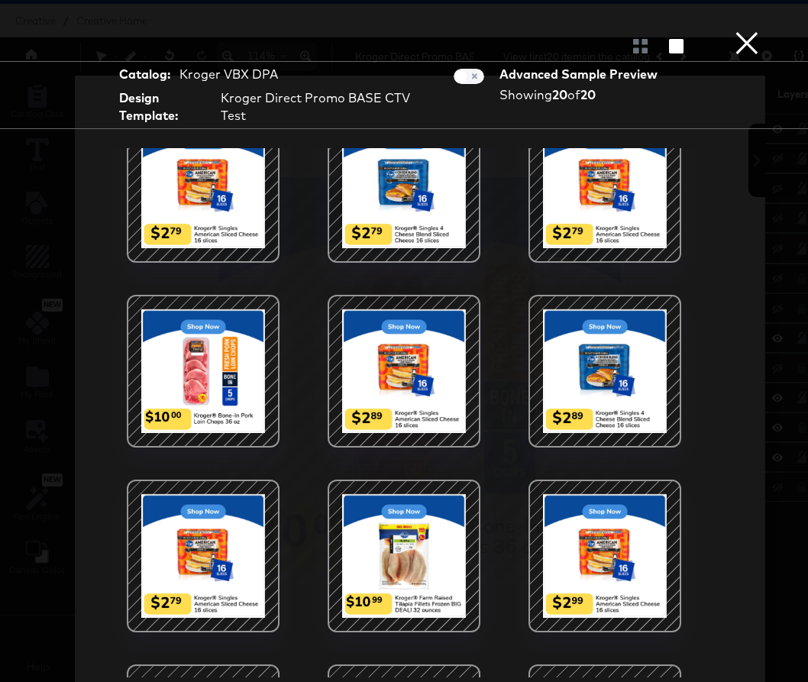
scroll to position [733, 0]
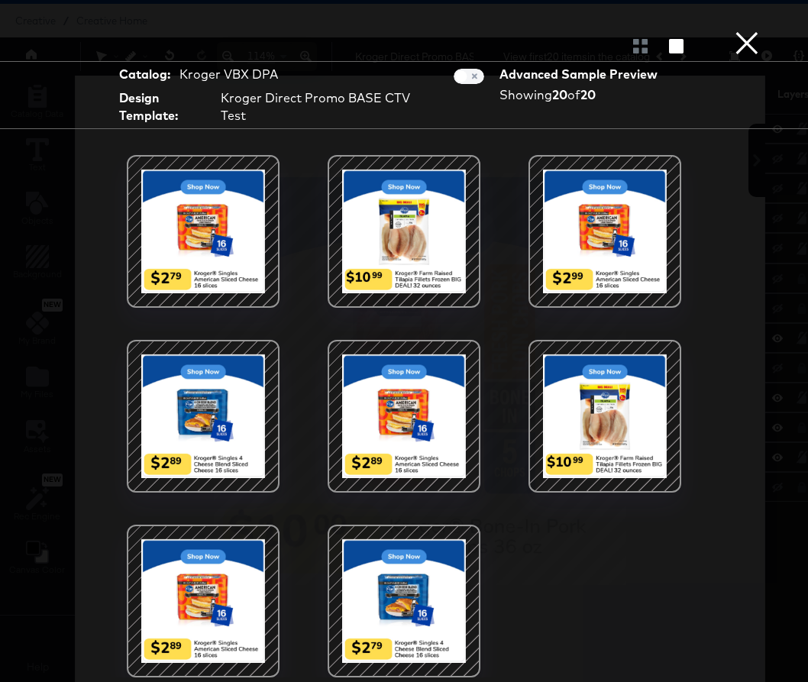
click at [601, 508] on div at bounding box center [404, 412] width 656 height 529
click at [606, 593] on div at bounding box center [404, 412] width 656 height 529
click at [749, 31] on button "×" at bounding box center [747, 15] width 31 height 31
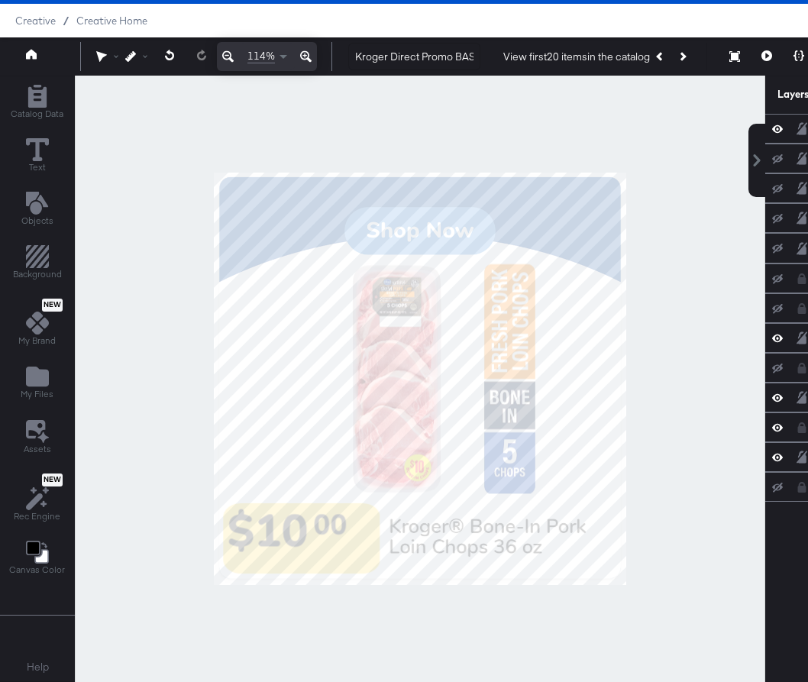
scroll to position [0, 0]
